Goal: Navigation & Orientation: Find specific page/section

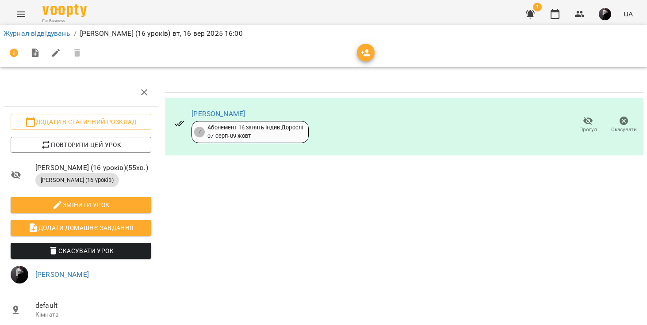
click at [38, 34] on link "Журнал відвідувань" at bounding box center [37, 33] width 67 height 8
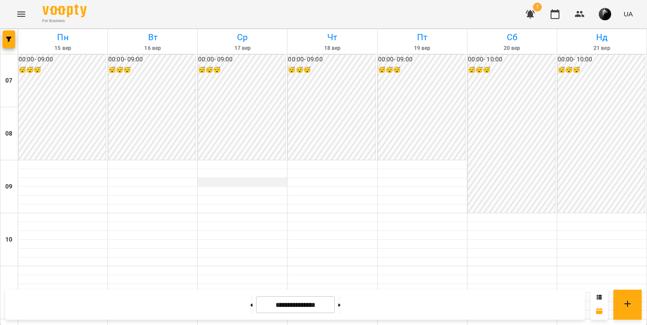
scroll to position [418, 0]
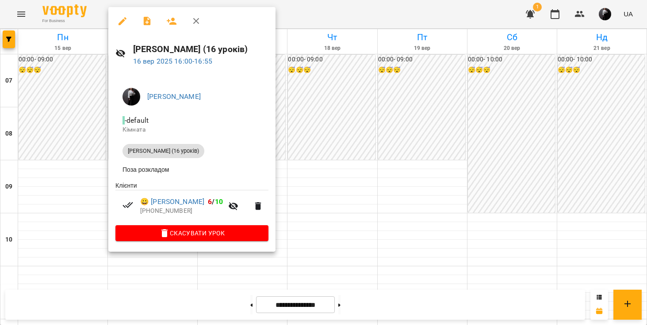
click at [199, 22] on icon "button" at bounding box center [196, 21] width 11 height 11
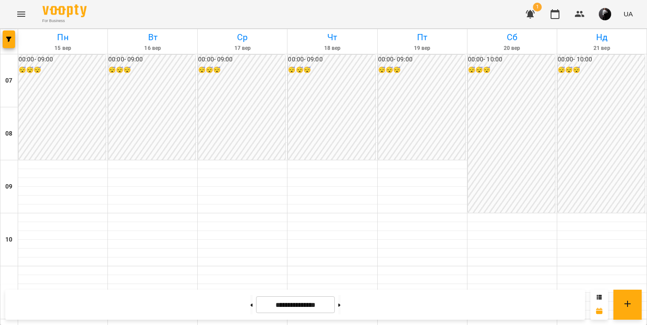
click at [5, 11] on div "For Business 1 UA" at bounding box center [323, 14] width 647 height 28
click at [13, 14] on button "Menu" at bounding box center [21, 14] width 21 height 21
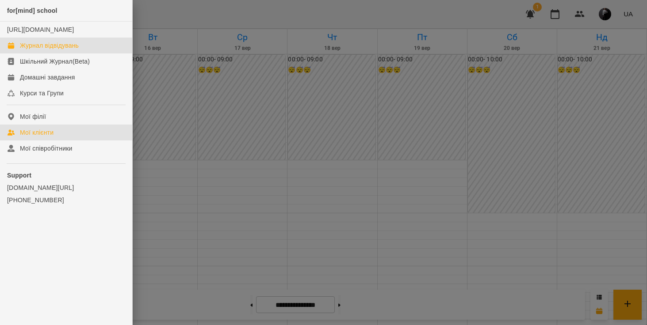
click at [66, 141] on link "Мої клієнти" at bounding box center [66, 133] width 132 height 16
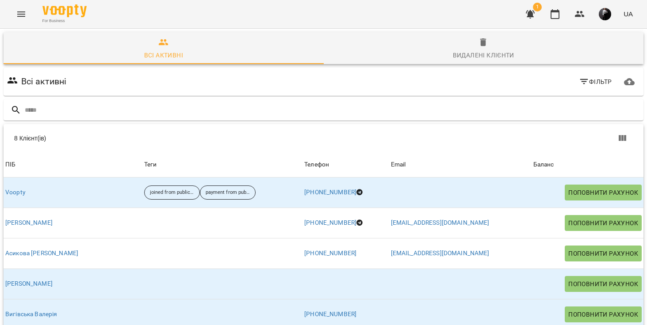
scroll to position [49, 0]
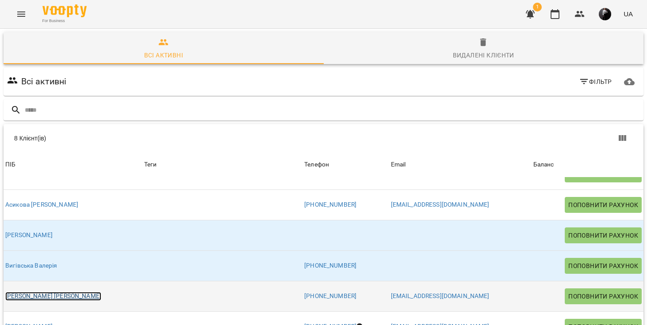
click at [44, 295] on link "[PERSON_NAME] [PERSON_NAME]" at bounding box center [53, 296] width 96 height 9
